Goal: Information Seeking & Learning: Understand process/instructions

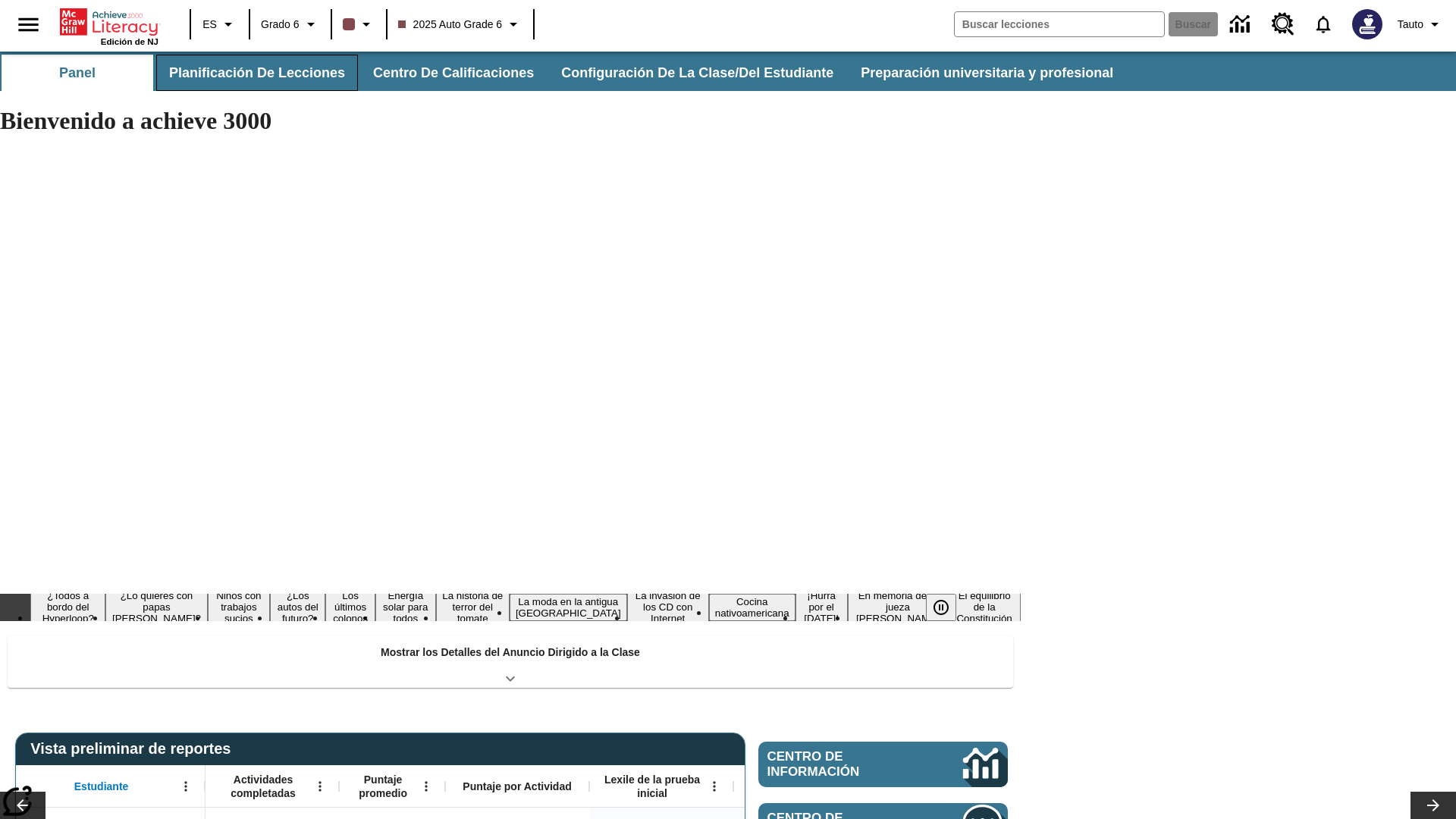
click at [254, 73] on button "Planificación de lecciones" at bounding box center [257, 73] width 201 height 36
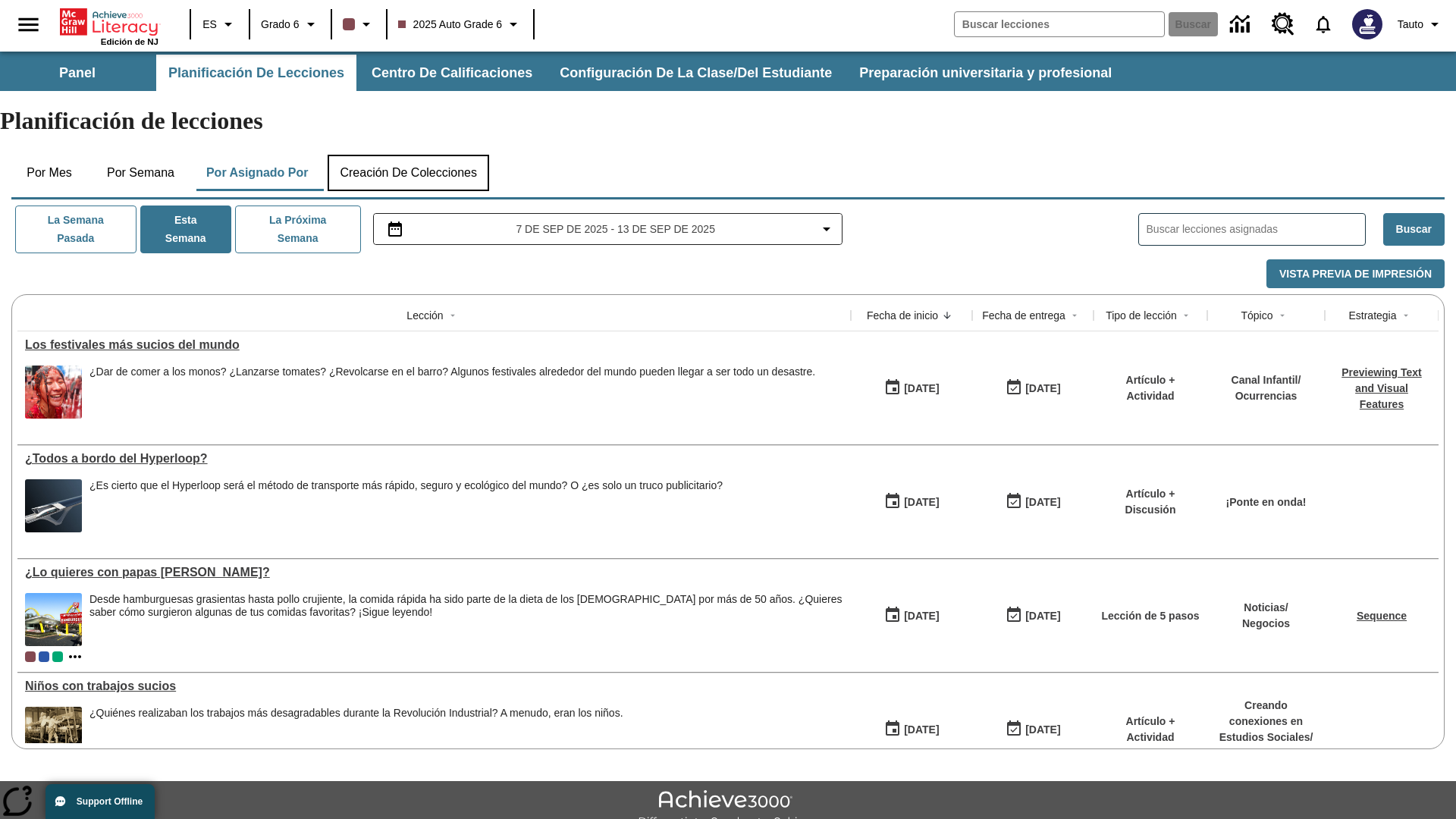
click at [414, 155] on button "Creación de colecciones" at bounding box center [408, 173] width 162 height 36
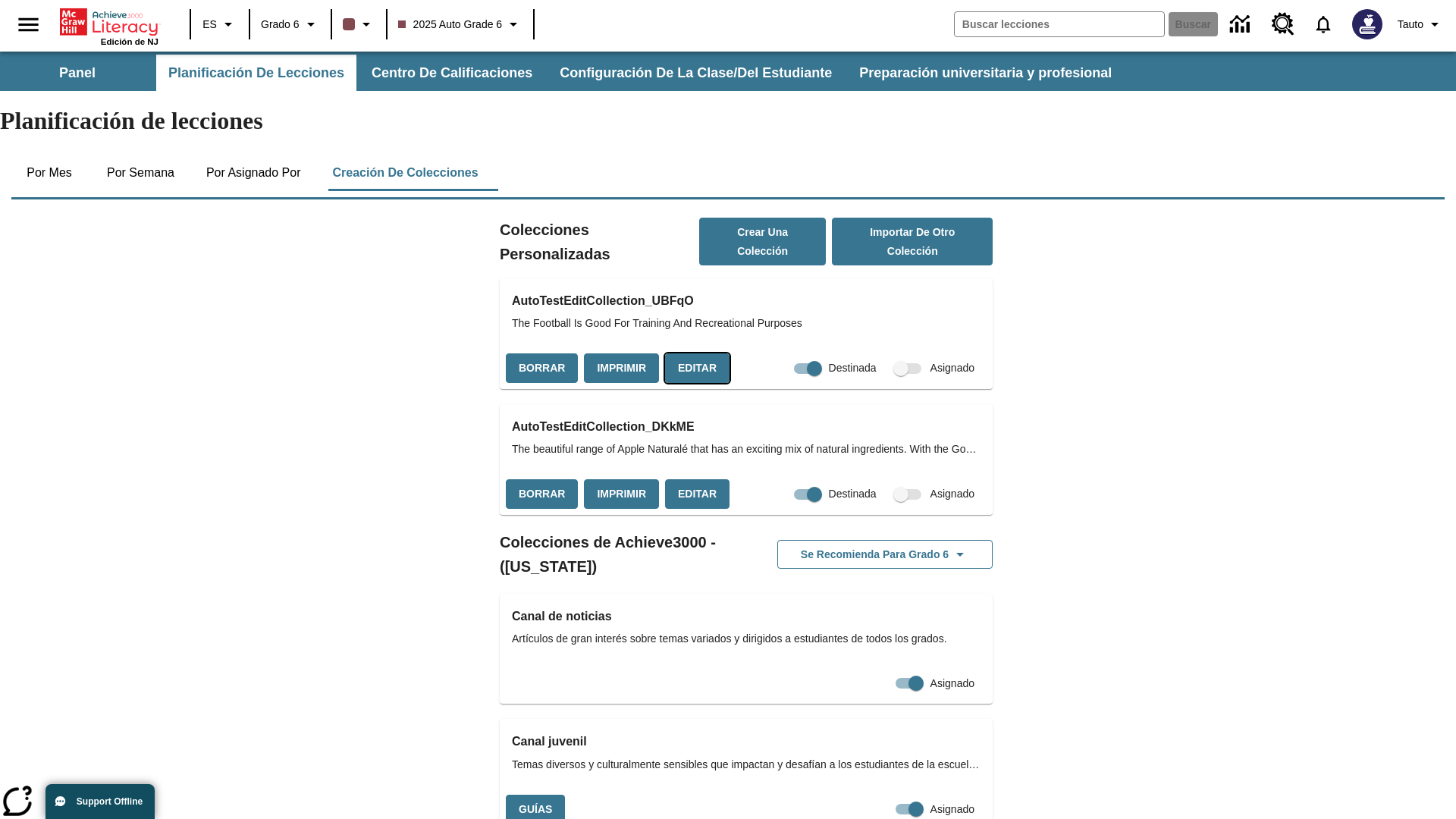
click at [693, 354] on button "Editar" at bounding box center [698, 369] width 65 height 30
